Goal: Task Accomplishment & Management: Manage account settings

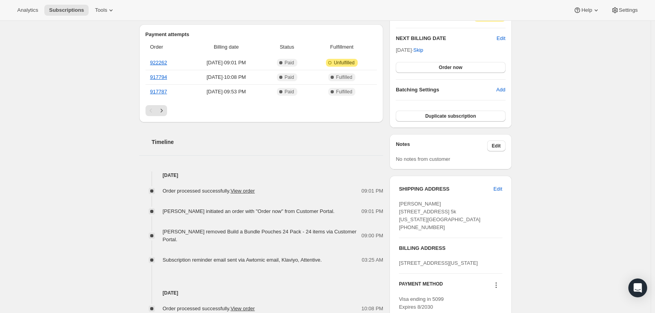
scroll to position [196, 0]
drag, startPoint x: 180, startPoint y: 230, endPoint x: 357, endPoint y: 229, distance: 176.5
click at [357, 229] on span "Rebecca Zuks removed Build a Bundle Pouches 24 Pack - 24 items via Customer Por…" at bounding box center [260, 235] width 194 height 14
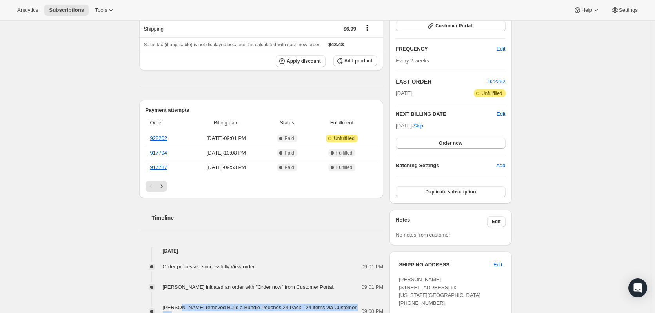
scroll to position [118, 0]
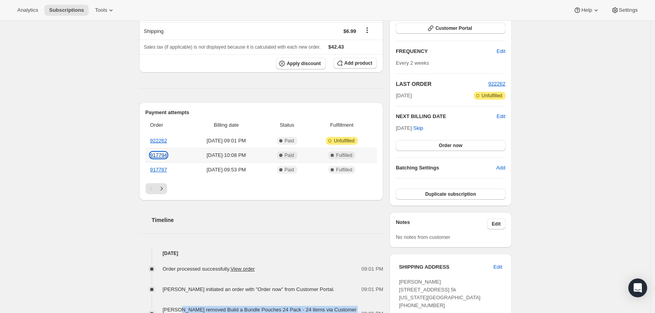
click at [160, 154] on link "917794" at bounding box center [158, 155] width 17 height 6
